Goal: Navigation & Orientation: Find specific page/section

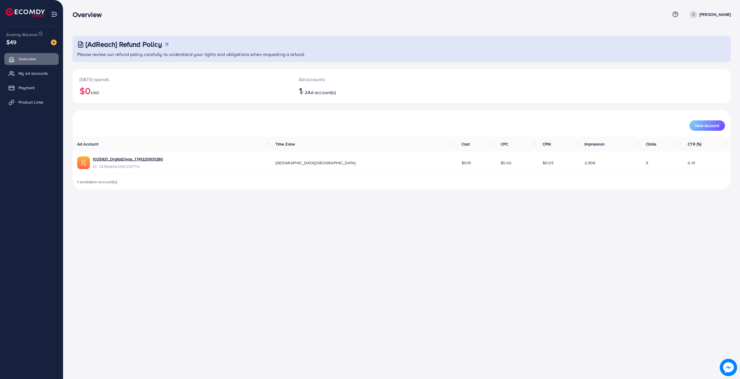
drag, startPoint x: 16, startPoint y: 41, endPoint x: 3, endPoint y: 41, distance: 13.0
click at [3, 41] on div "Ecomdy Balance $49 Overview My ad accounts Payment Product Links" at bounding box center [31, 189] width 63 height 379
drag, startPoint x: 5, startPoint y: 41, endPoint x: 20, endPoint y: 43, distance: 15.2
click at [20, 43] on div "Ecomdy Balance $49" at bounding box center [32, 39] width 54 height 24
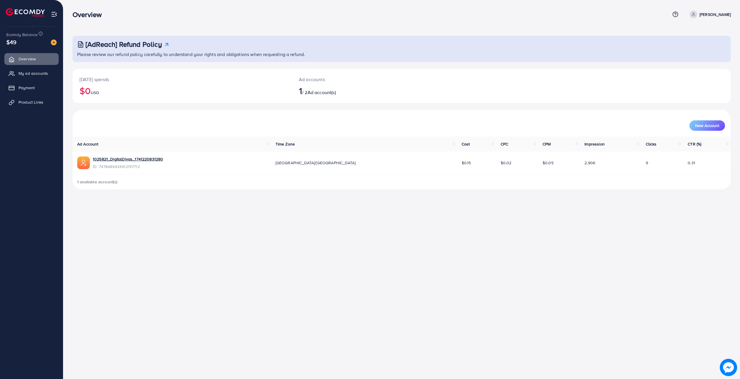
click at [20, 43] on div "$49" at bounding box center [31, 42] width 50 height 8
drag, startPoint x: 21, startPoint y: 43, endPoint x: 4, endPoint y: 42, distance: 17.1
click at [4, 42] on div "Ecomdy Balance $49 Overview My ad accounts Payment Product Links" at bounding box center [31, 189] width 63 height 379
drag, startPoint x: 5, startPoint y: 42, endPoint x: 18, endPoint y: 41, distance: 13.9
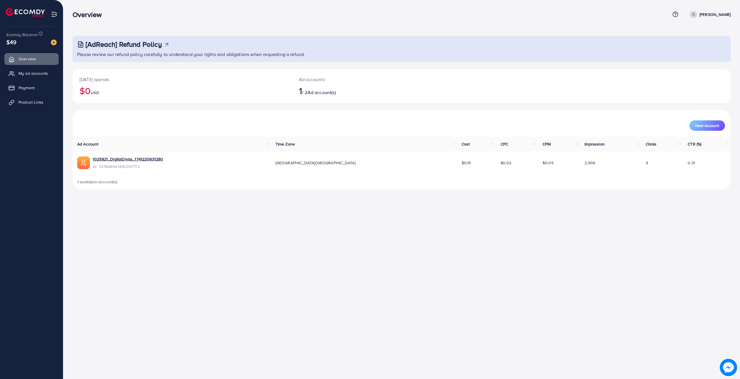
click at [18, 41] on div "Ecomdy Balance $49" at bounding box center [32, 39] width 54 height 24
click at [18, 41] on div "$49" at bounding box center [31, 42] width 50 height 8
drag, startPoint x: 22, startPoint y: 41, endPoint x: 5, endPoint y: 42, distance: 17.6
click at [5, 42] on div "Ecomdy Balance $49" at bounding box center [32, 39] width 54 height 24
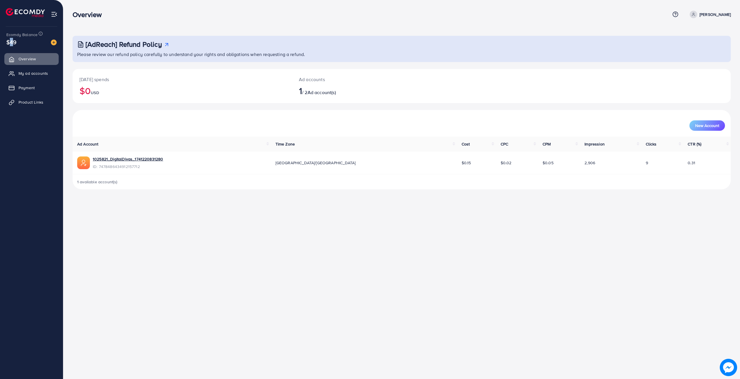
drag, startPoint x: 5, startPoint y: 42, endPoint x: 2, endPoint y: 45, distance: 4.1
click at [2, 45] on div "Ecomdy Balance $49 Overview My ad accounts Payment Product Links" at bounding box center [31, 189] width 63 height 379
drag, startPoint x: 2, startPoint y: 45, endPoint x: 24, endPoint y: 43, distance: 22.3
click at [24, 43] on div "Ecomdy Balance $49 Overview My ad accounts Payment Product Links" at bounding box center [31, 189] width 63 height 379
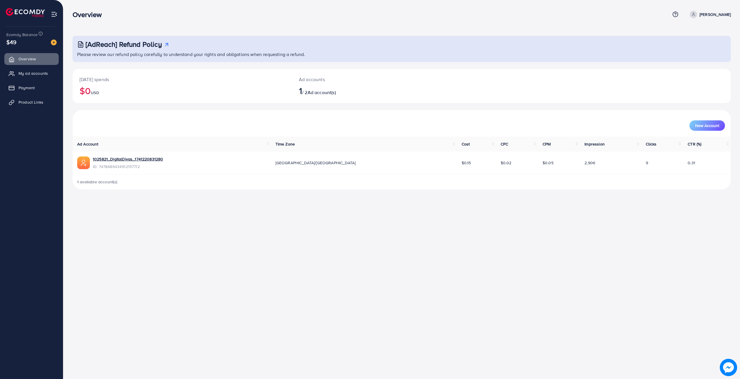
click at [19, 42] on div "$49" at bounding box center [31, 42] width 50 height 8
click at [23, 43] on div "$49" at bounding box center [31, 42] width 50 height 8
click at [29, 77] on link "My ad accounts" at bounding box center [31, 74] width 54 height 12
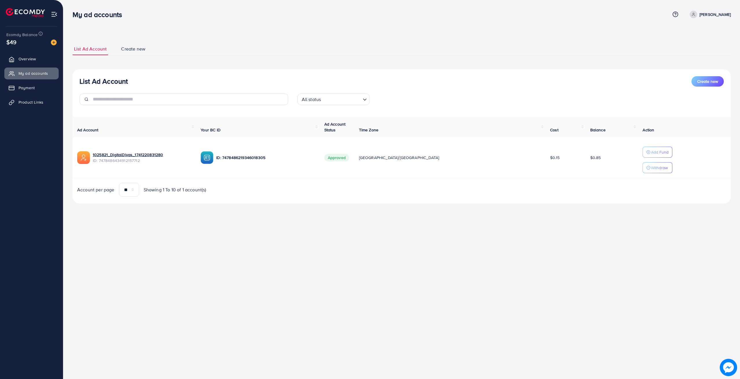
drag, startPoint x: 192, startPoint y: 275, endPoint x: 191, endPoint y: 273, distance: 3.0
click at [192, 275] on div "My ad accounts Help Center Contact Support Term and policy About Us [PERSON_NAM…" at bounding box center [370, 189] width 740 height 379
click at [29, 60] on span "Overview" at bounding box center [28, 59] width 17 height 6
